Goal: Information Seeking & Learning: Learn about a topic

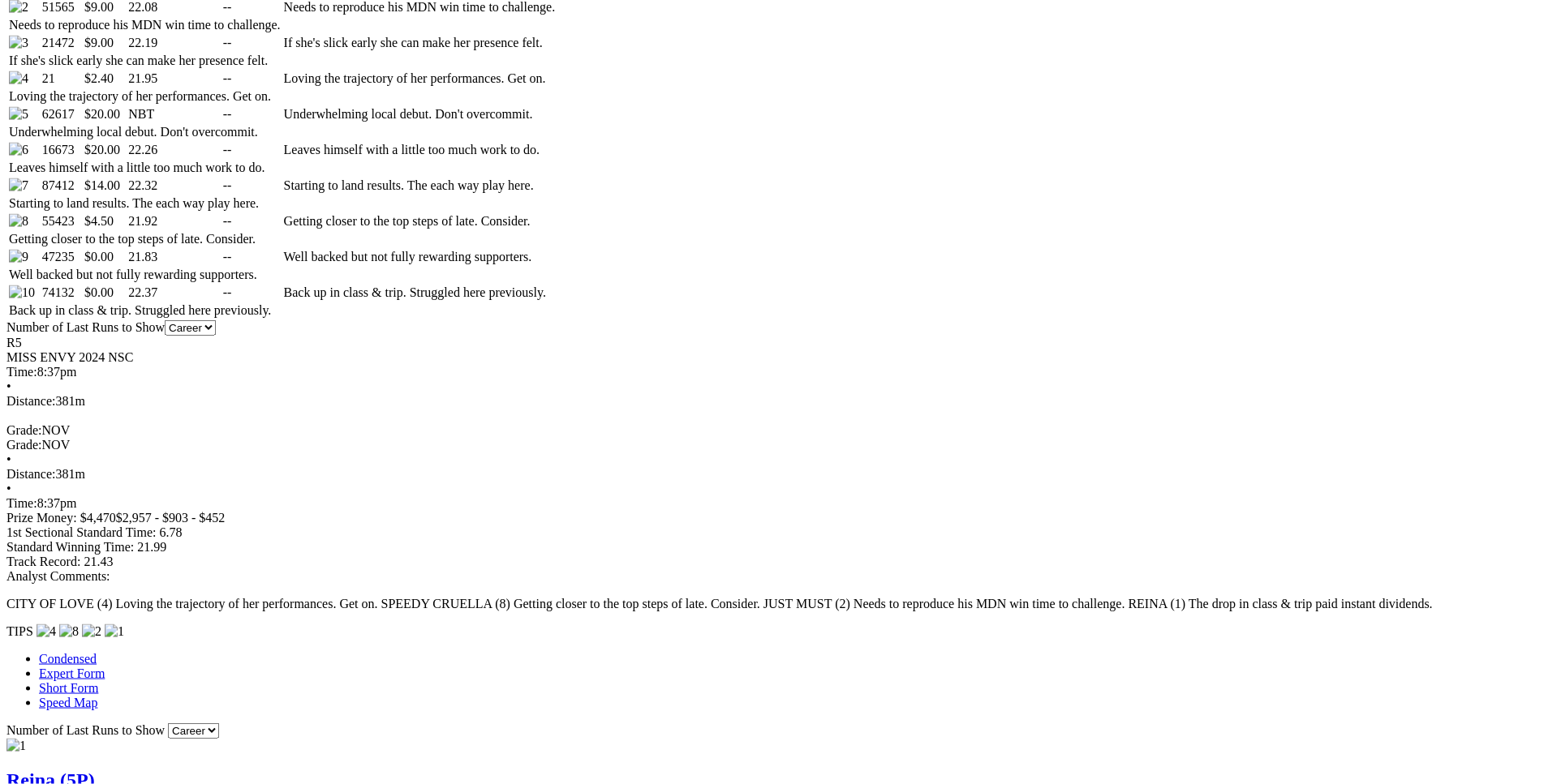
scroll to position [1006, 0]
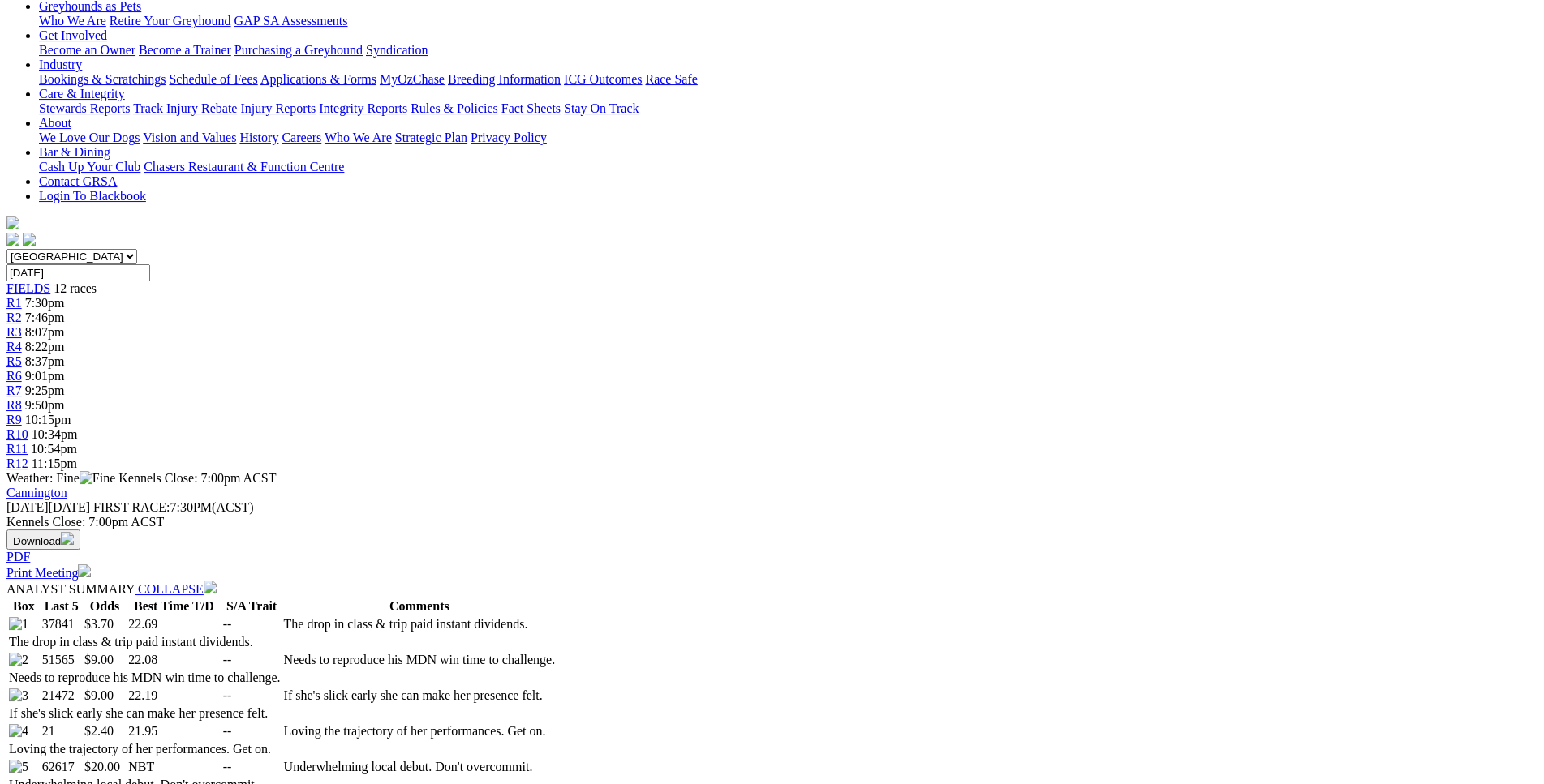
scroll to position [347, 0]
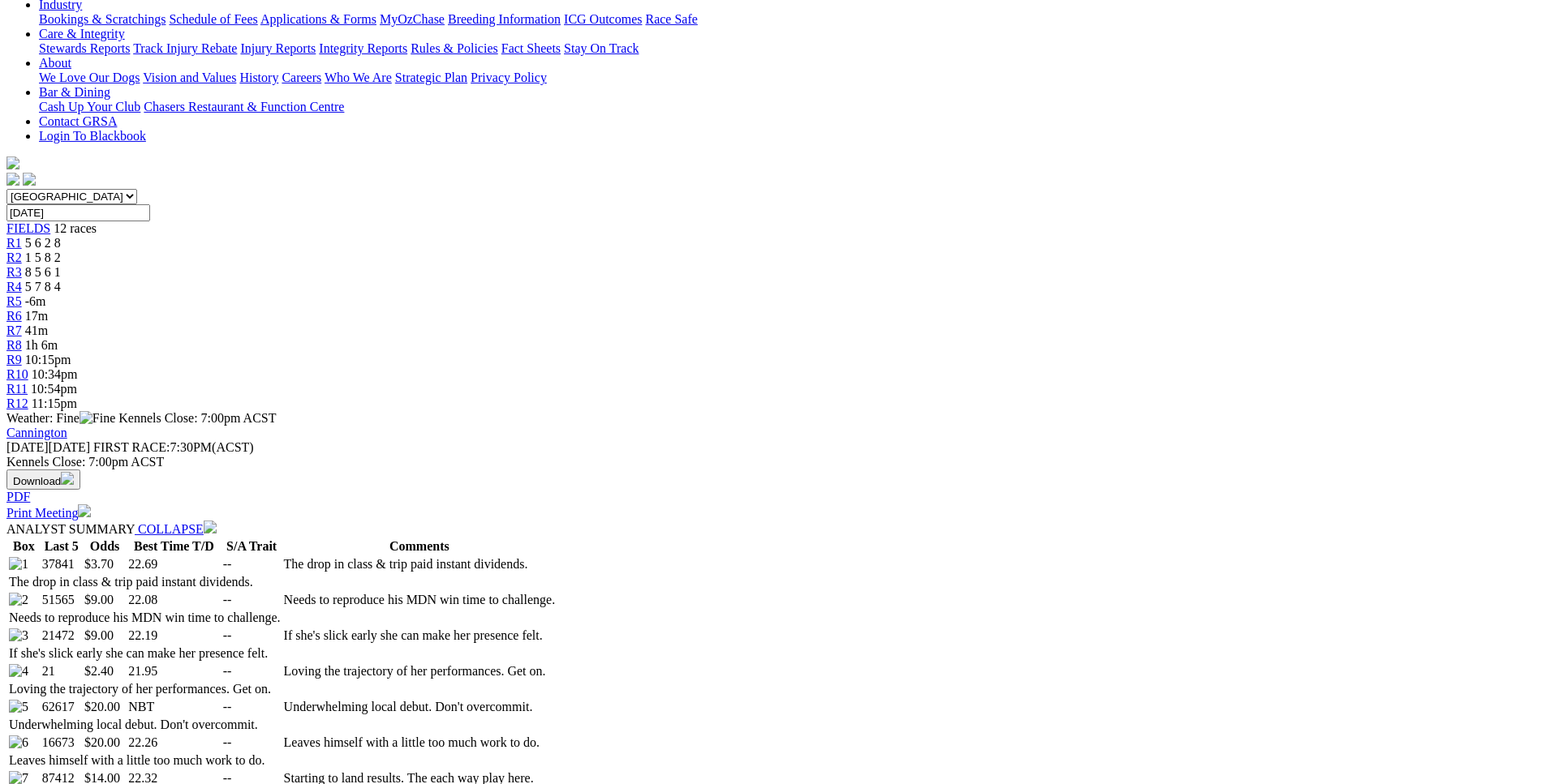
scroll to position [413, 0]
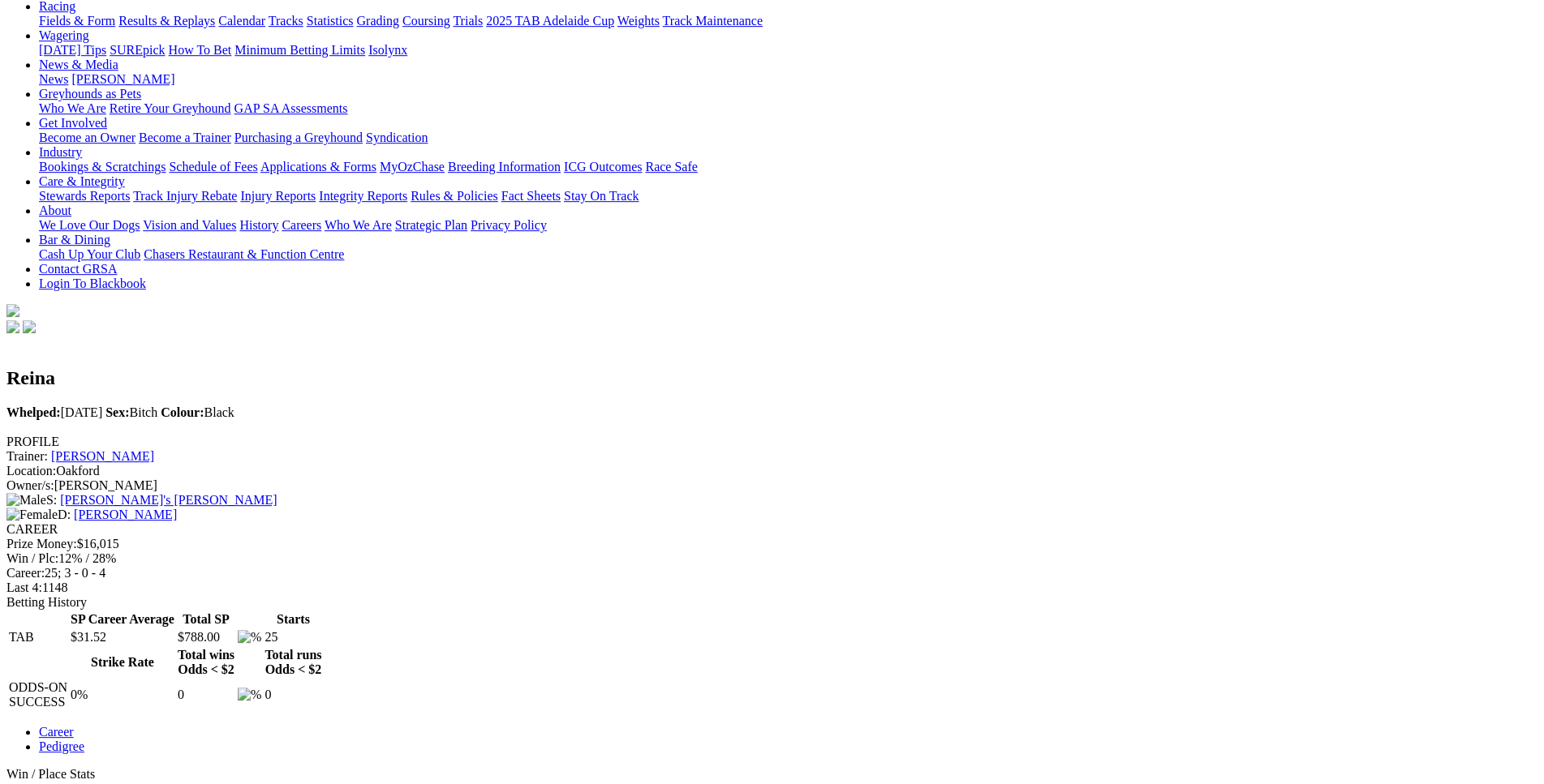
scroll to position [257, 0]
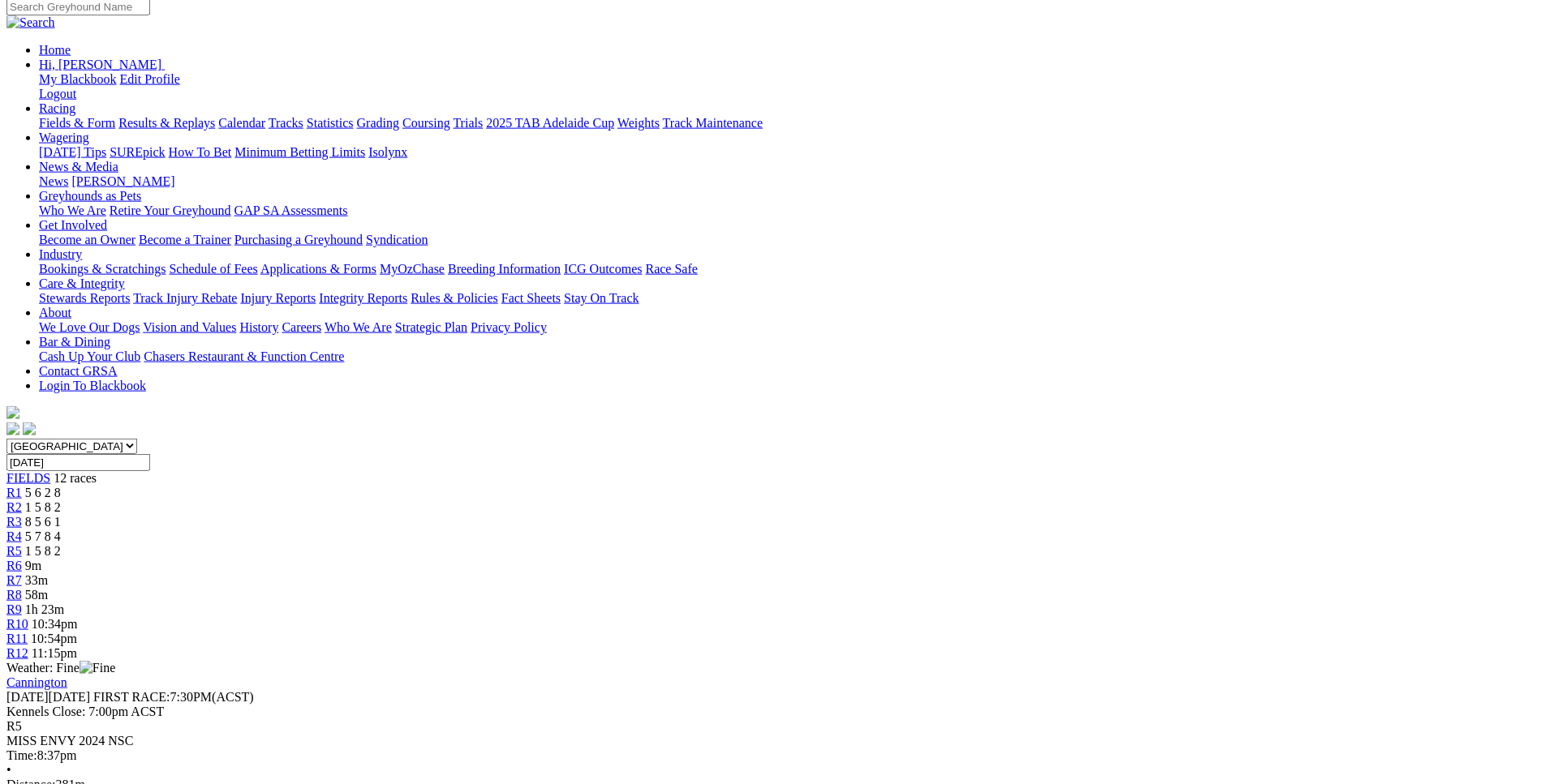
scroll to position [164, 0]
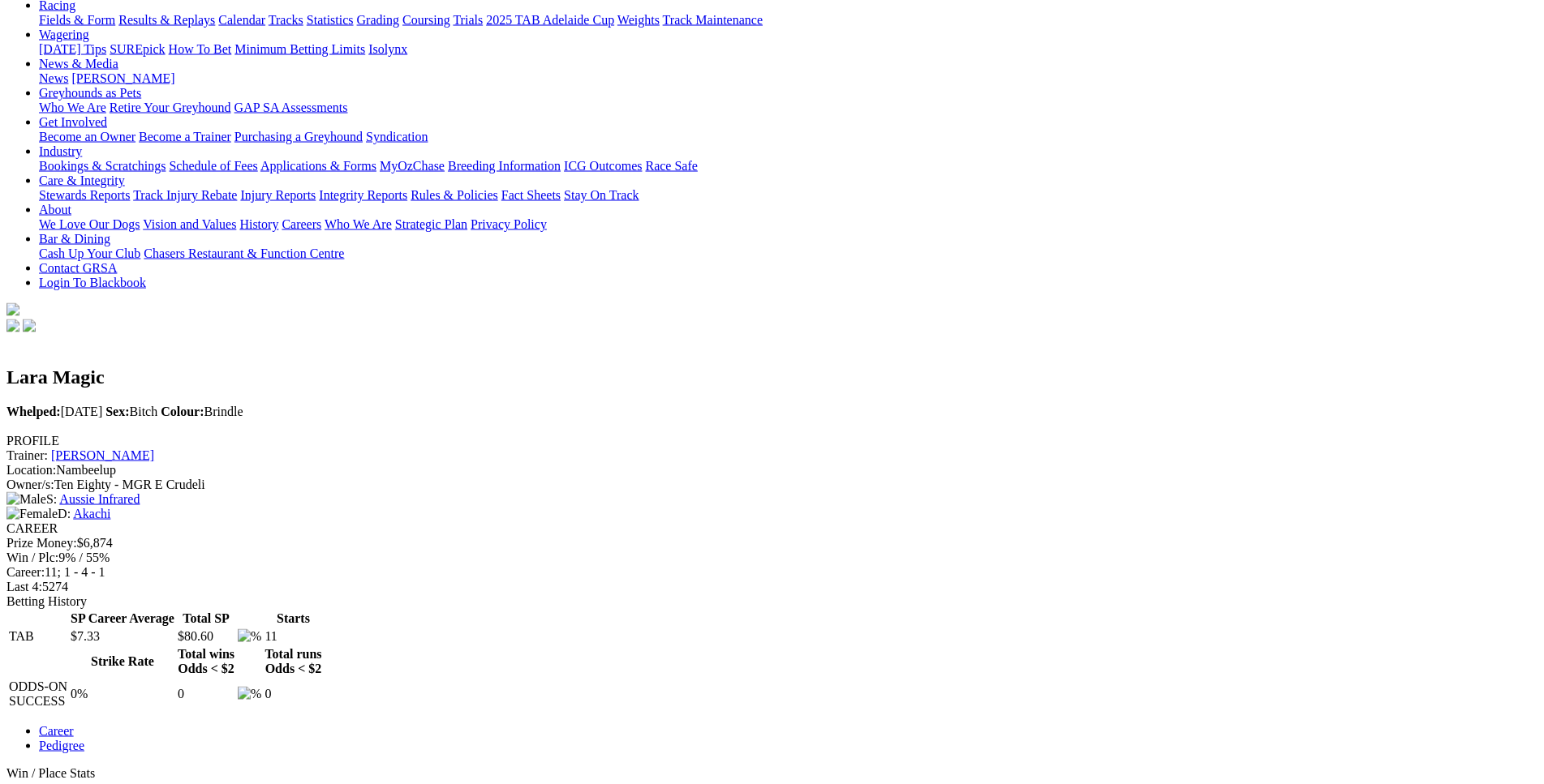
scroll to position [269, 0]
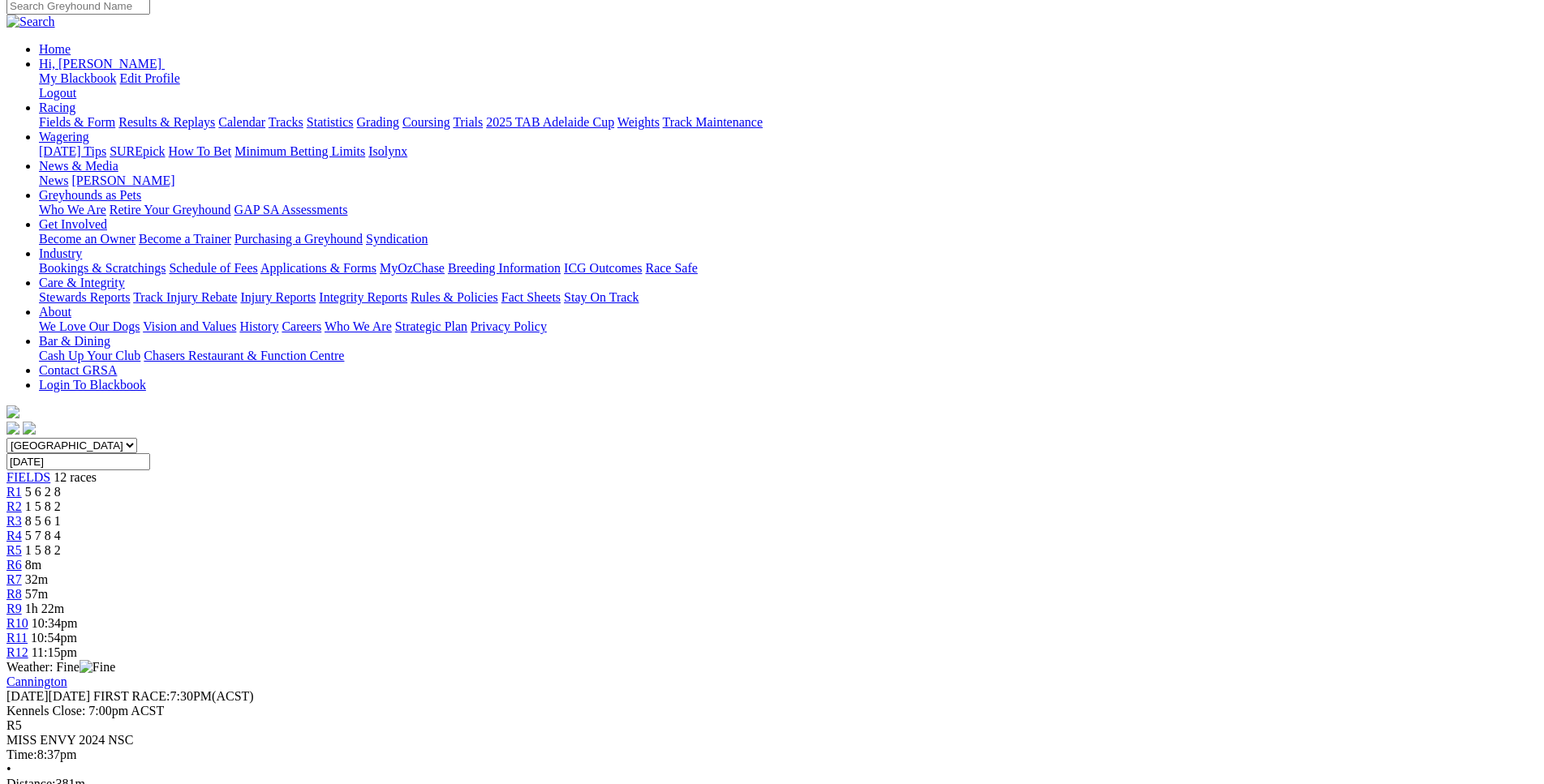
scroll to position [165, 0]
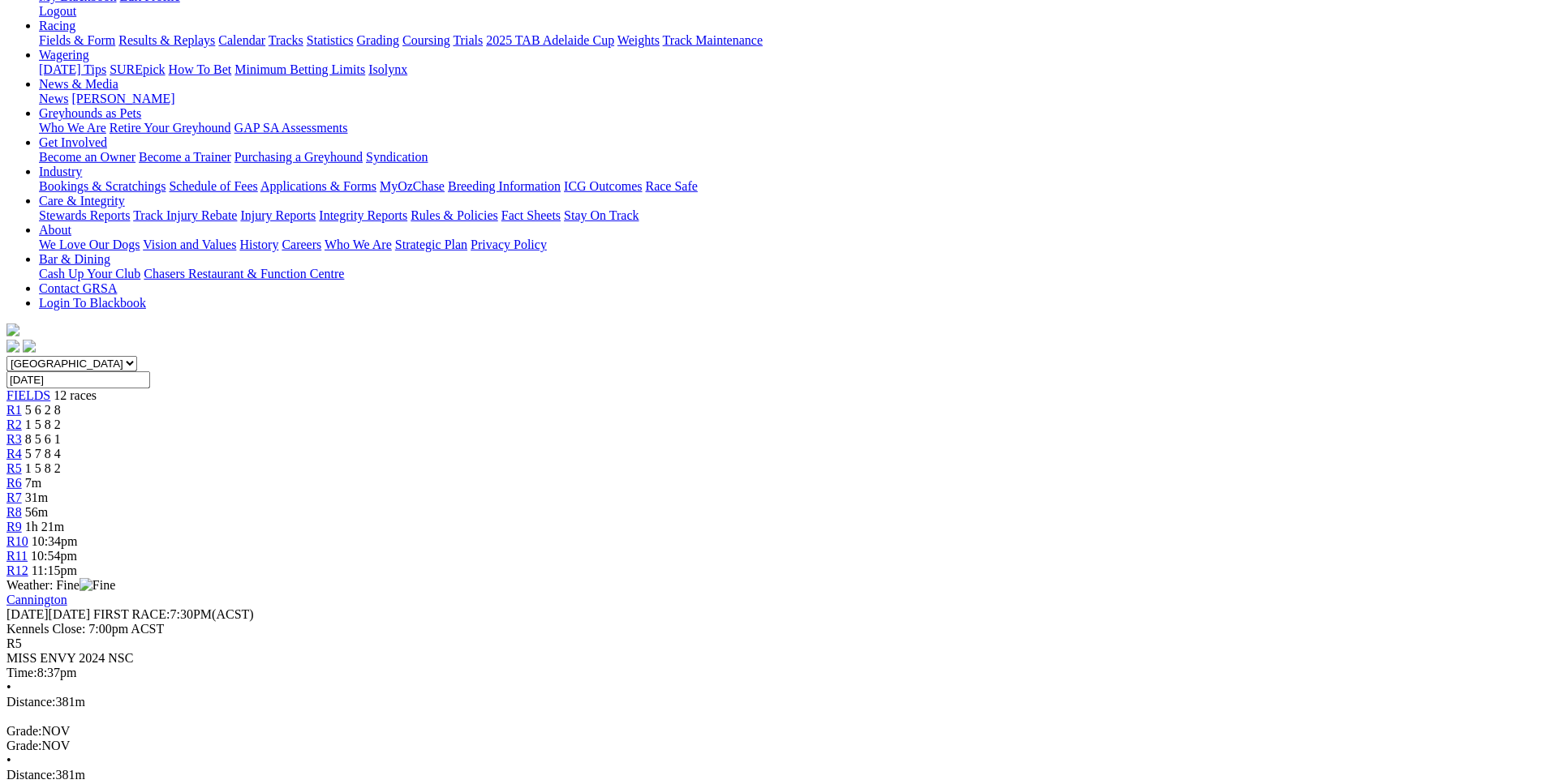
scroll to position [247, 0]
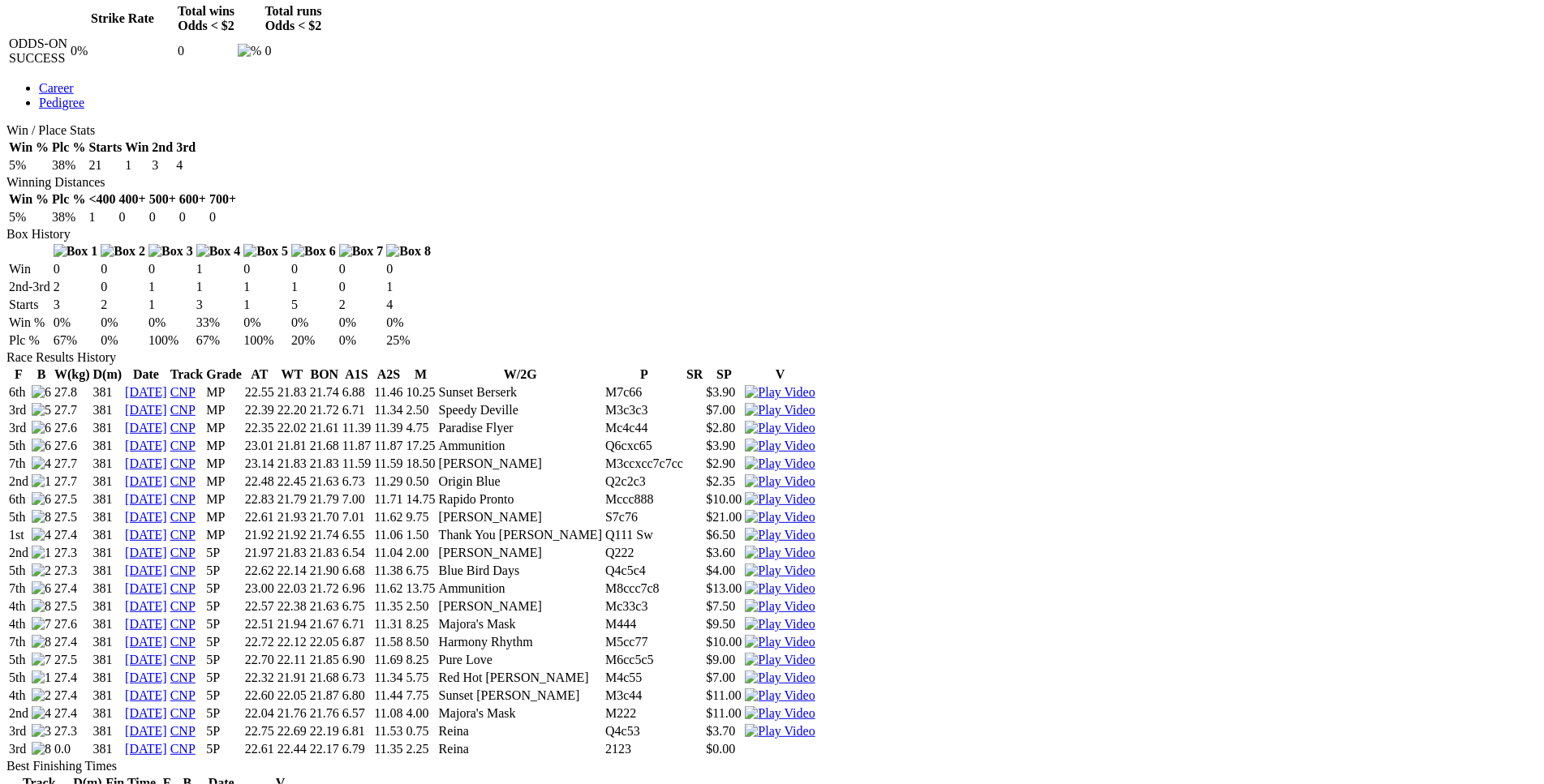
scroll to position [910, 0]
click at [814, 723] on img at bounding box center [779, 730] width 70 height 15
